Goal: Check status: Check status

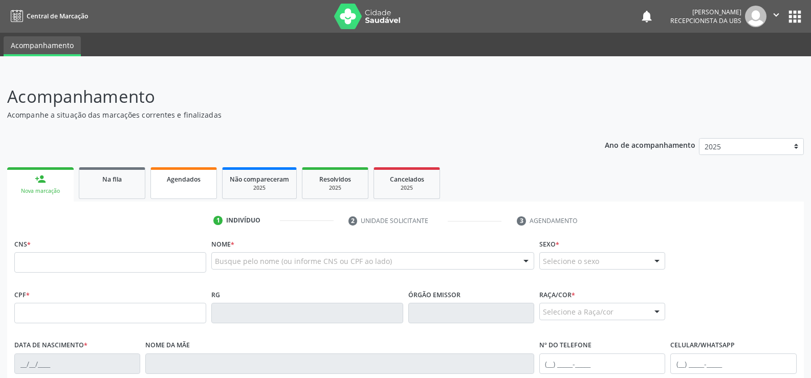
click at [192, 187] on link "Agendados" at bounding box center [183, 183] width 66 height 32
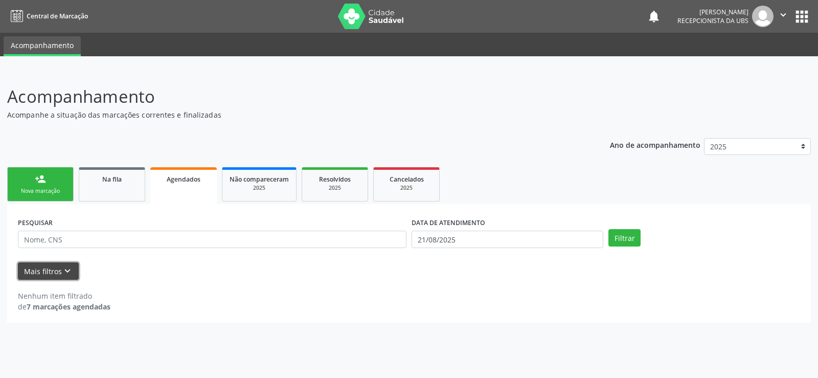
click at [62, 271] on icon "keyboard_arrow_down" at bounding box center [67, 270] width 11 height 11
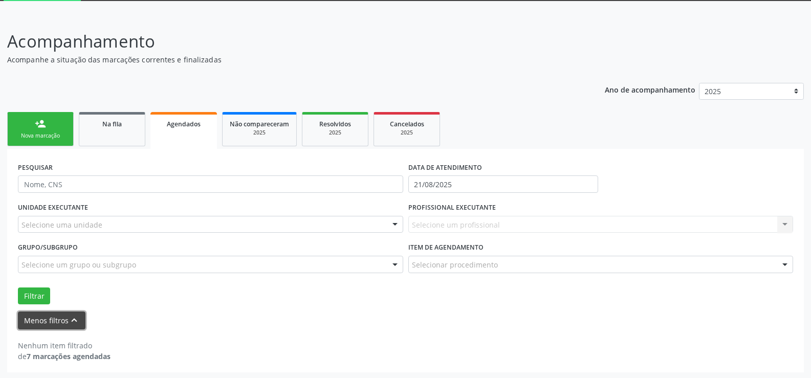
scroll to position [57, 0]
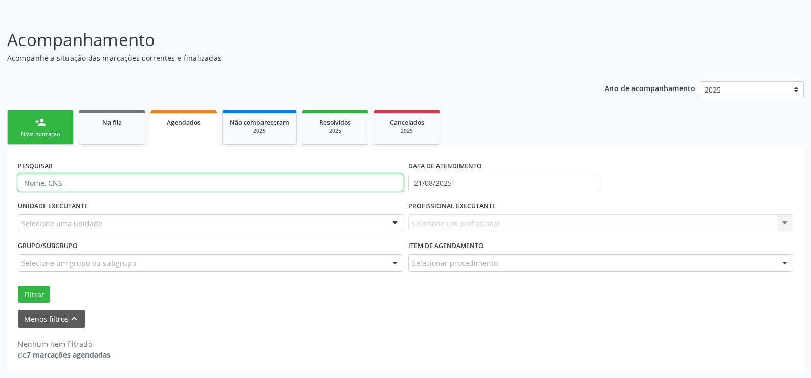
click at [22, 182] on input "text" at bounding box center [210, 182] width 385 height 17
type input "700004596665804"
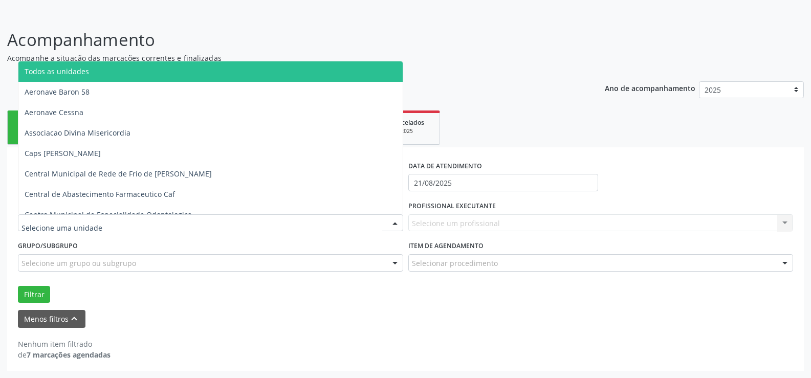
click at [395, 223] on div at bounding box center [394, 223] width 15 height 17
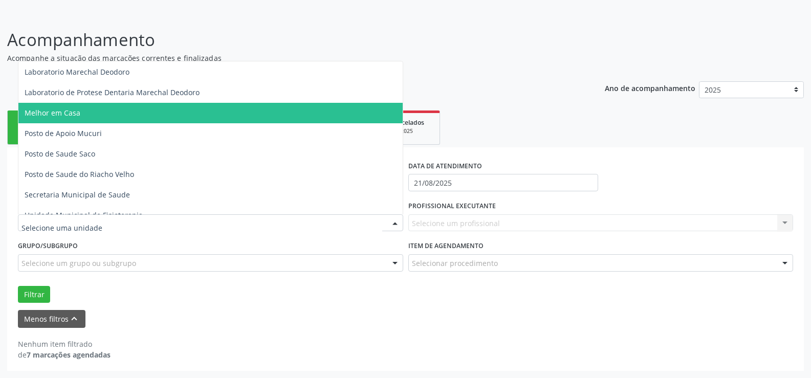
scroll to position [409, 0]
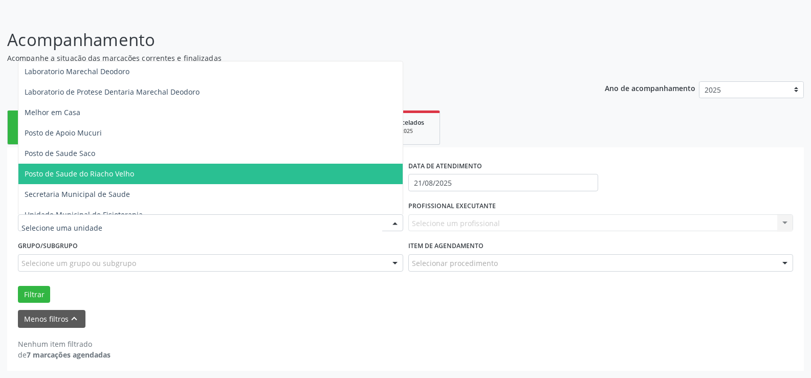
click at [257, 168] on span "Posto de Saude do Riacho Velho" at bounding box center [210, 174] width 384 height 20
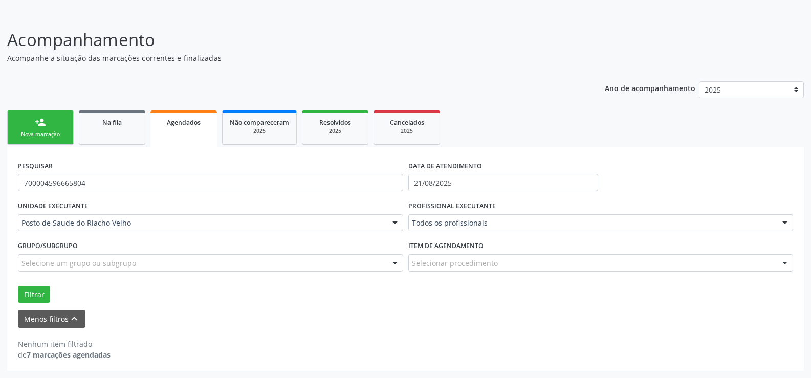
click at [394, 264] on div at bounding box center [394, 263] width 15 height 17
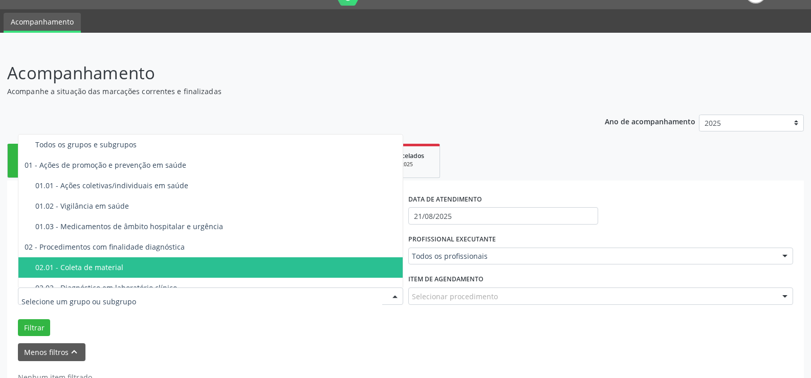
scroll to position [0, 0]
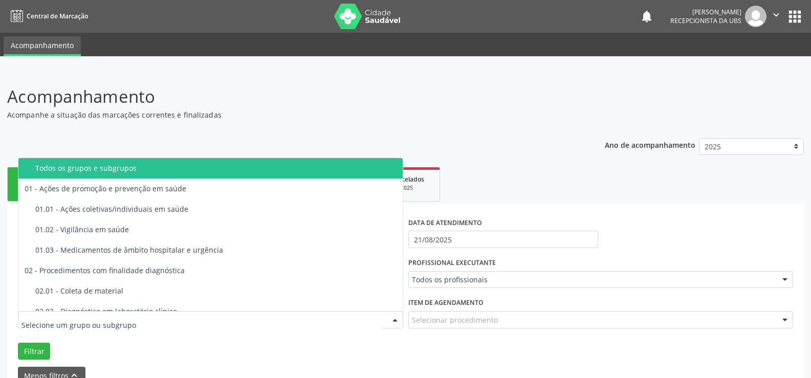
click at [208, 175] on span "Todos os grupos e subgrupos" at bounding box center [210, 168] width 384 height 20
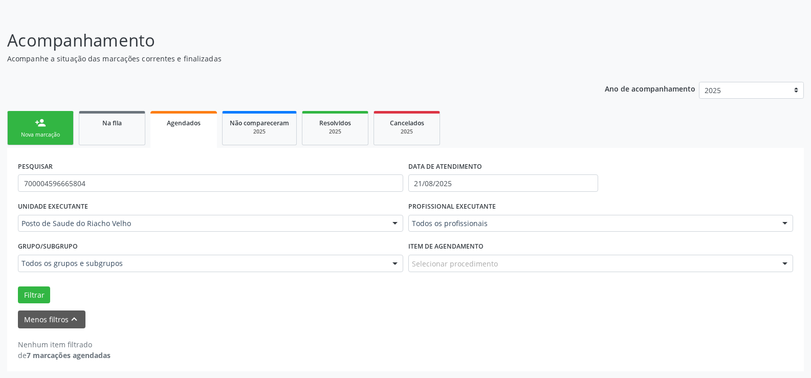
scroll to position [57, 0]
click at [783, 222] on div at bounding box center [784, 223] width 15 height 17
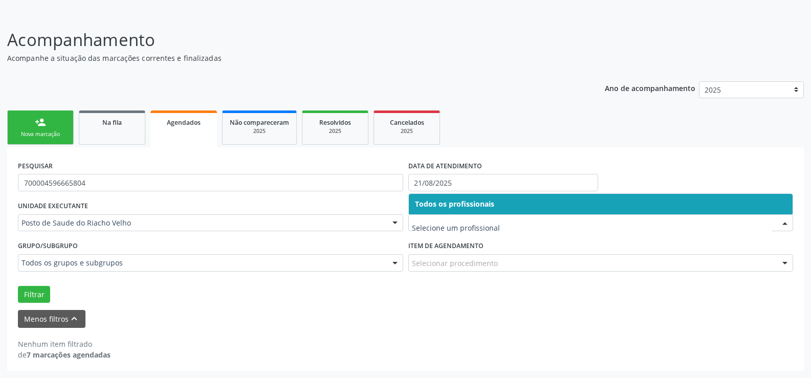
click at [440, 222] on input "text" at bounding box center [592, 228] width 361 height 20
click at [443, 222] on input "text" at bounding box center [592, 228] width 361 height 20
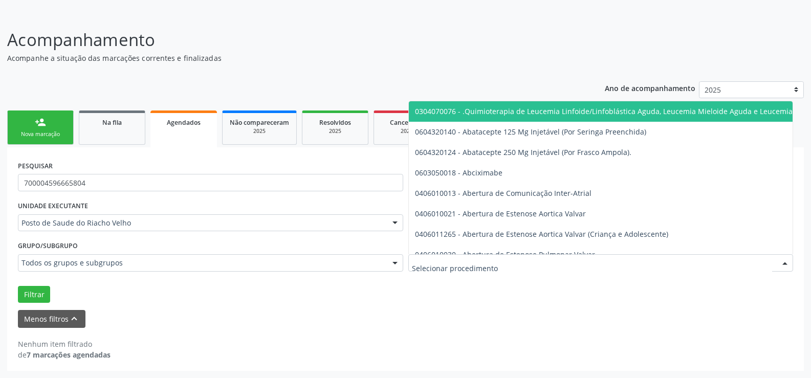
click at [784, 265] on div at bounding box center [784, 263] width 15 height 17
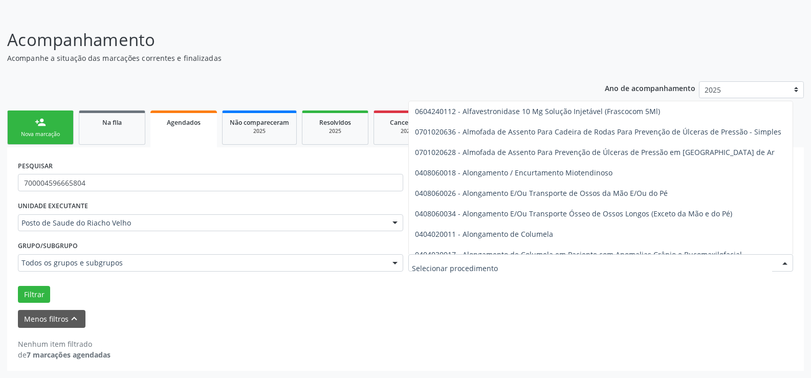
scroll to position [2813, 0]
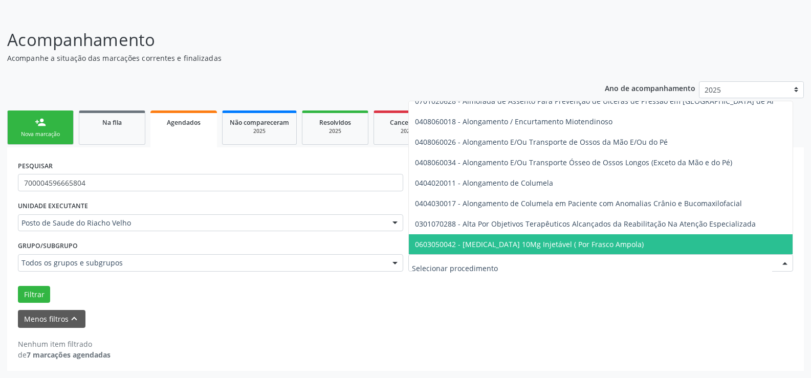
click at [601, 319] on div "Menos filtros keyboard_arrow_up" at bounding box center [405, 319] width 780 height 18
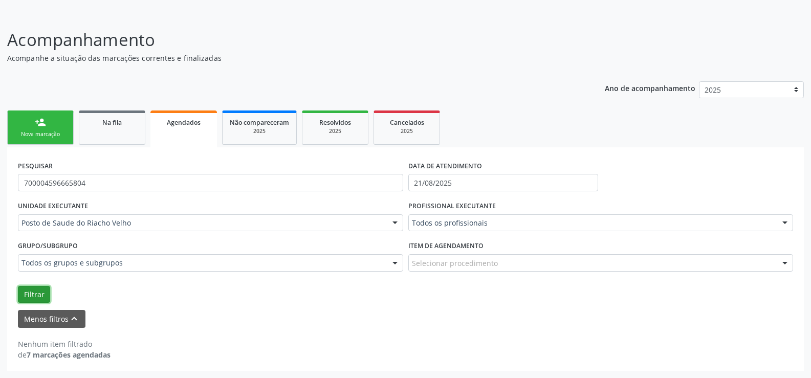
click at [38, 298] on button "Filtrar" at bounding box center [34, 294] width 32 height 17
click at [73, 307] on form "PESQUISAR 700004596665804 DATA DE ATENDIMENTO [DATE] UNIDADE EXECUTANTE Posto d…" at bounding box center [405, 242] width 775 height 169
click at [73, 318] on icon "keyboard_arrow_up" at bounding box center [74, 318] width 11 height 11
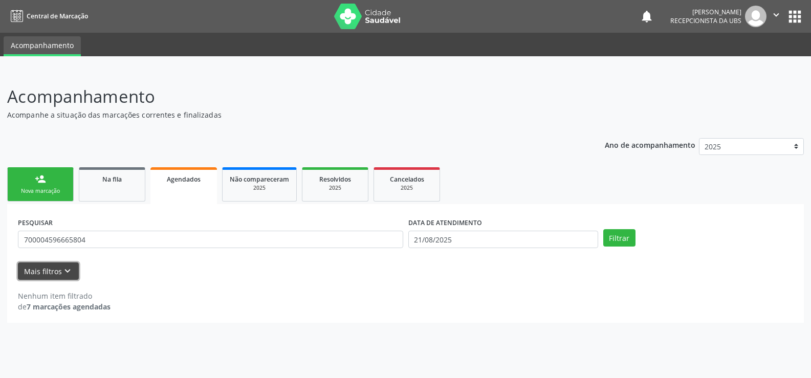
scroll to position [0, 0]
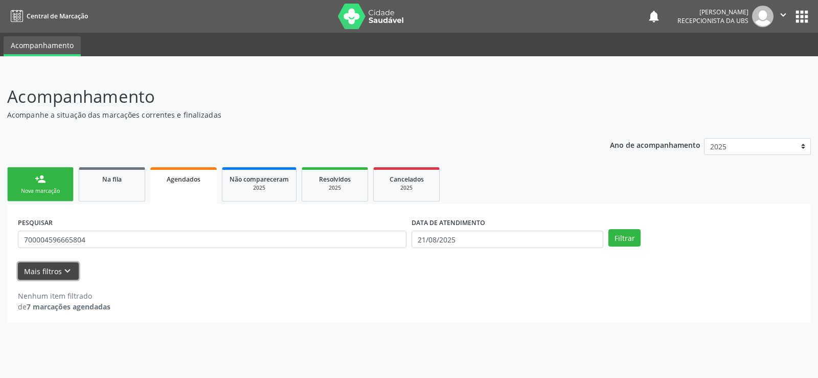
click at [73, 318] on div "PESQUISAR 700004596665804 DATA DE ATENDIMENTO [DATE] Filtrar UNIDADE EXECUTANTE…" at bounding box center [409, 263] width 804 height 119
click at [628, 235] on button "Filtrar" at bounding box center [625, 237] width 32 height 17
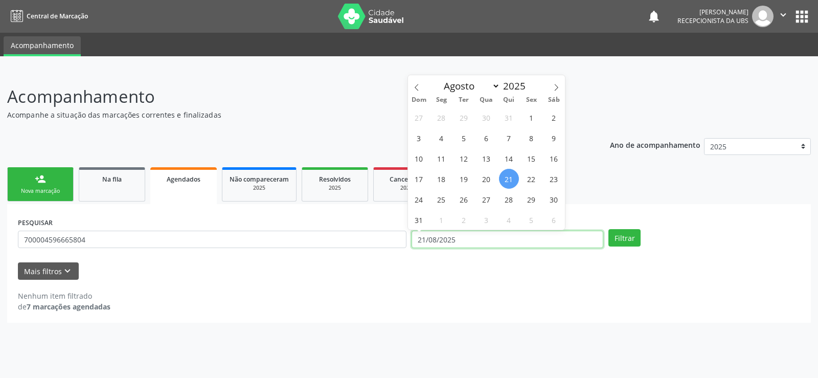
click at [464, 236] on input "21/08/2025" at bounding box center [508, 239] width 192 height 17
click at [554, 204] on span "30" at bounding box center [554, 199] width 20 height 20
type input "[DATE]"
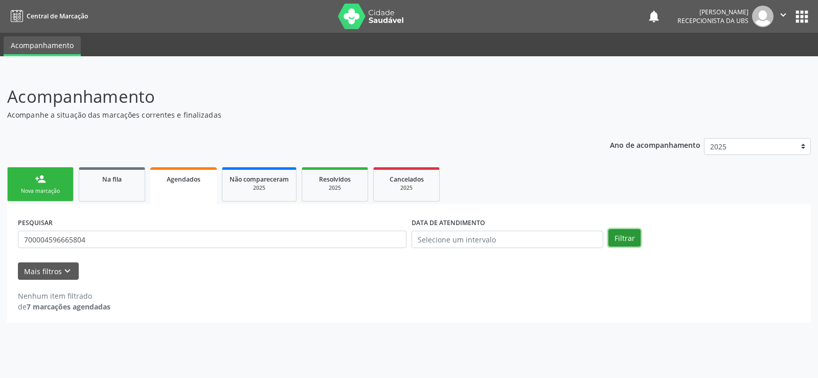
click at [621, 238] on button "Filtrar" at bounding box center [625, 237] width 32 height 17
click at [621, 248] on div "PESQUISAR 700004596665804 DATA DE ATENDIMENTO Filtrar" at bounding box center [409, 235] width 788 height 40
click at [184, 195] on link "Agendados" at bounding box center [183, 185] width 66 height 37
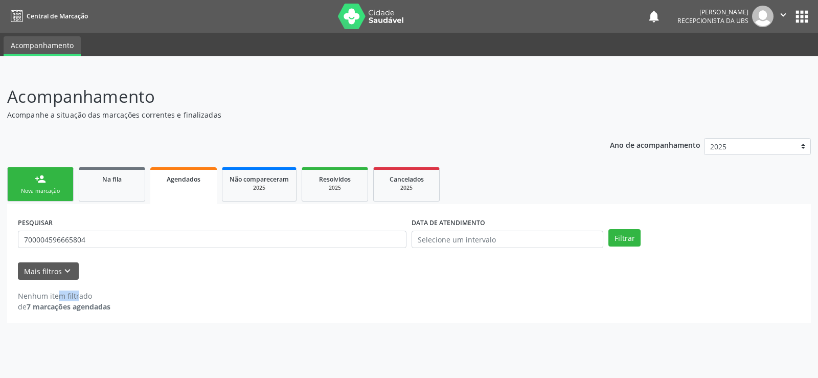
click at [184, 195] on link "Agendados" at bounding box center [183, 185] width 66 height 37
click at [62, 274] on icon "keyboard_arrow_down" at bounding box center [67, 270] width 11 height 11
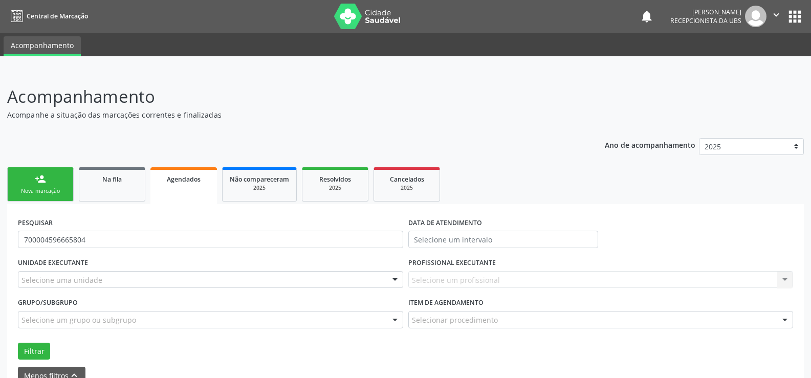
click at [160, 180] on div "Agendados" at bounding box center [184, 178] width 52 height 11
click at [97, 184] on link "Na fila" at bounding box center [112, 184] width 66 height 34
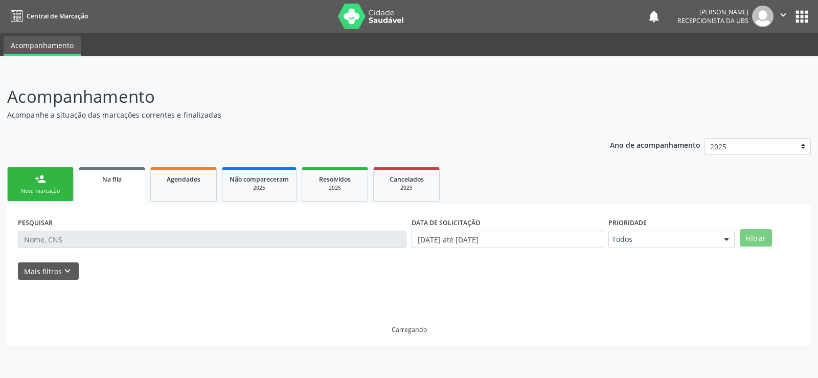
click at [97, 184] on link "Na fila" at bounding box center [112, 185] width 66 height 37
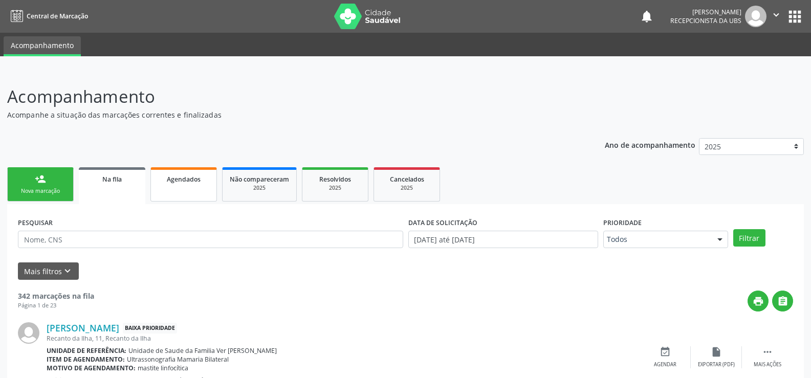
click at [178, 190] on link "Agendados" at bounding box center [183, 184] width 66 height 34
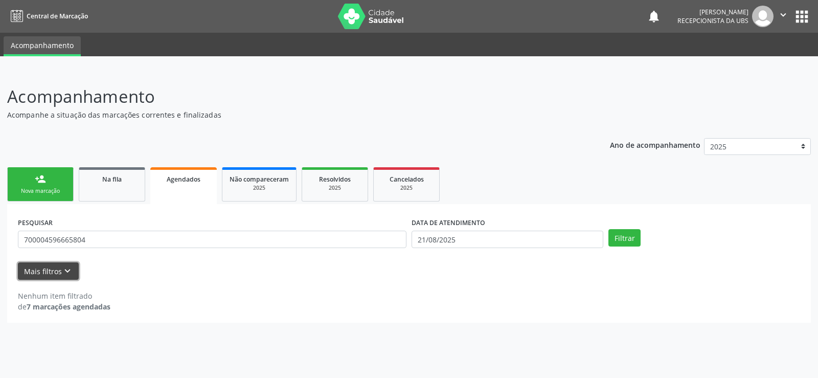
click at [65, 270] on icon "keyboard_arrow_down" at bounding box center [67, 270] width 11 height 11
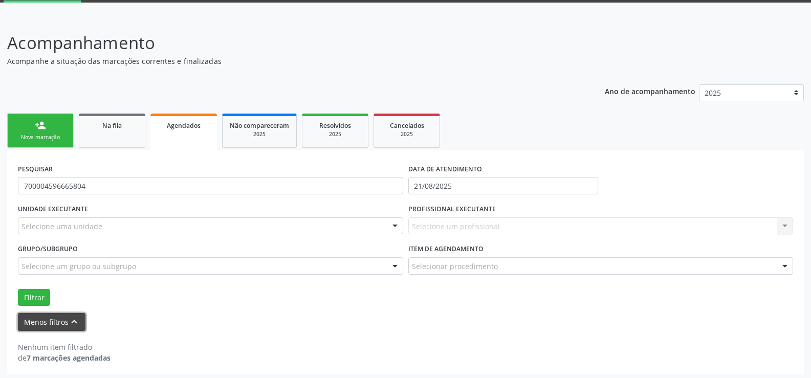
scroll to position [57, 0]
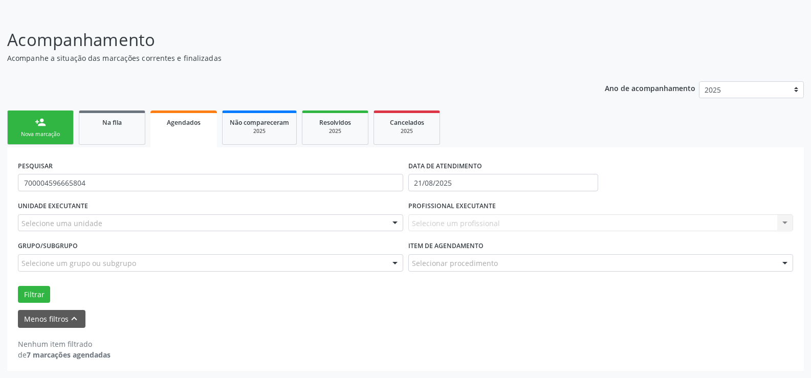
click at [60, 355] on strong "7 marcações agendadas" at bounding box center [69, 355] width 84 height 10
click at [69, 317] on icon "keyboard_arrow_up" at bounding box center [74, 318] width 11 height 11
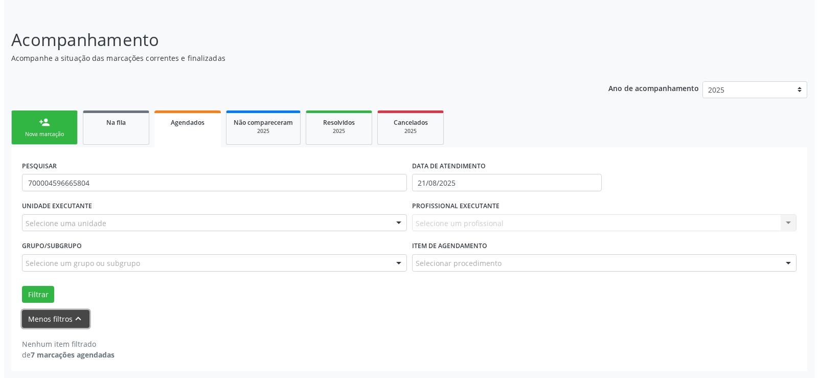
scroll to position [0, 0]
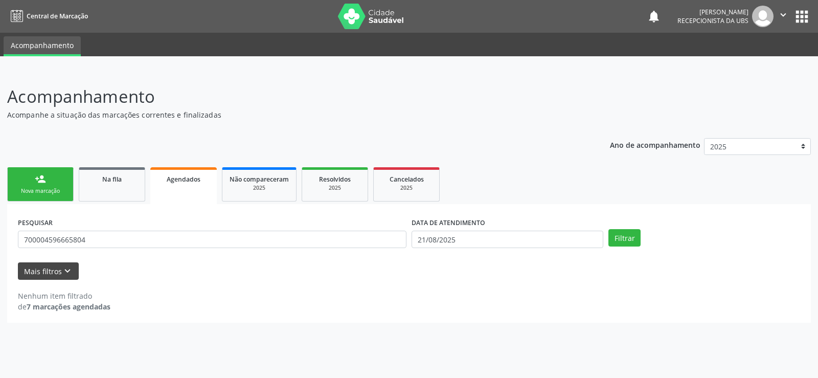
click at [69, 317] on div "PESQUISAR 700004596665804 DATA DE ATENDIMENTO [DATE] Filtrar UNIDADE EXECUTANTE…" at bounding box center [409, 263] width 804 height 119
click at [621, 235] on button "Filtrar" at bounding box center [625, 237] width 32 height 17
